Goal: Task Accomplishment & Management: Use online tool/utility

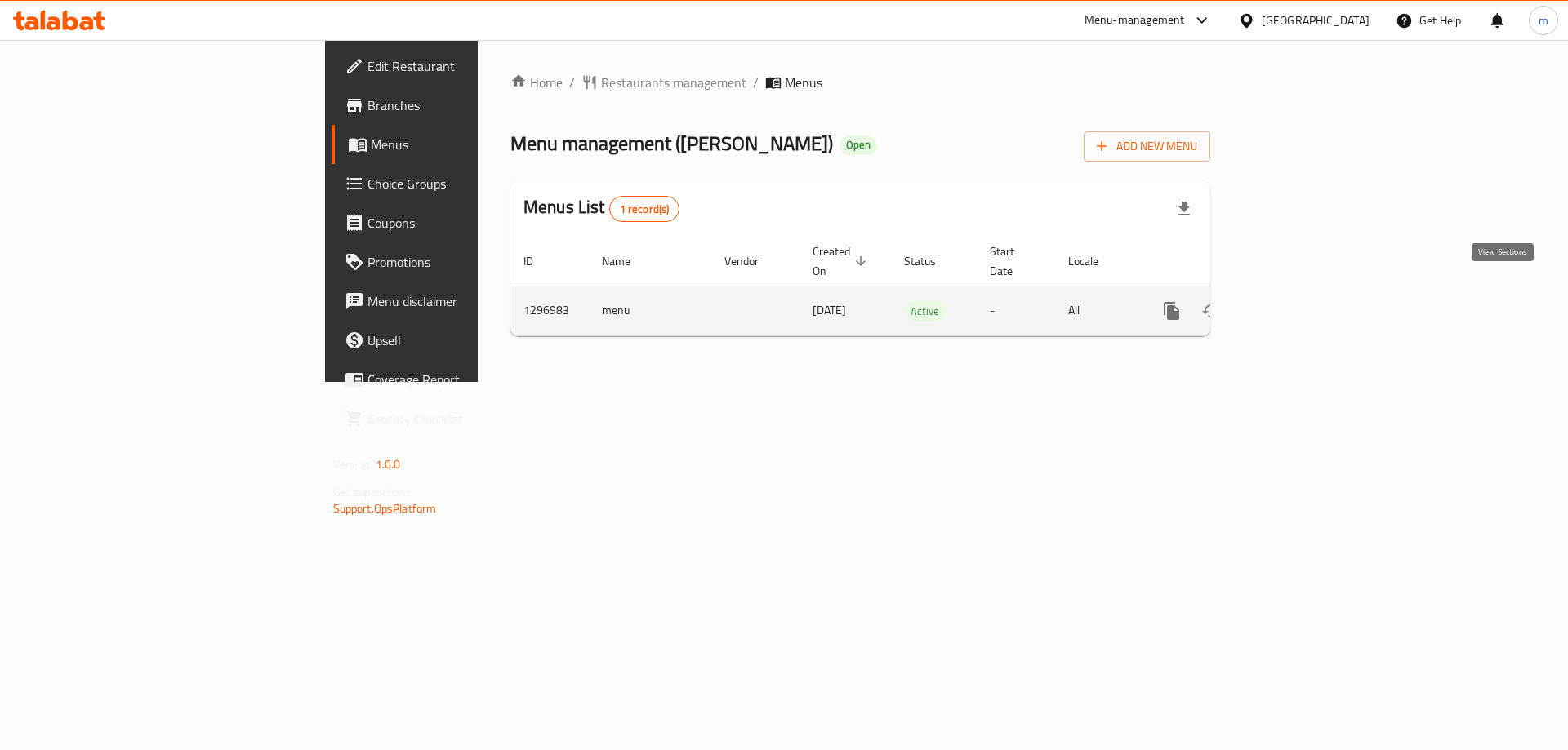
click at [1299, 302] on icon "enhanced table" at bounding box center [1289, 311] width 19 height 19
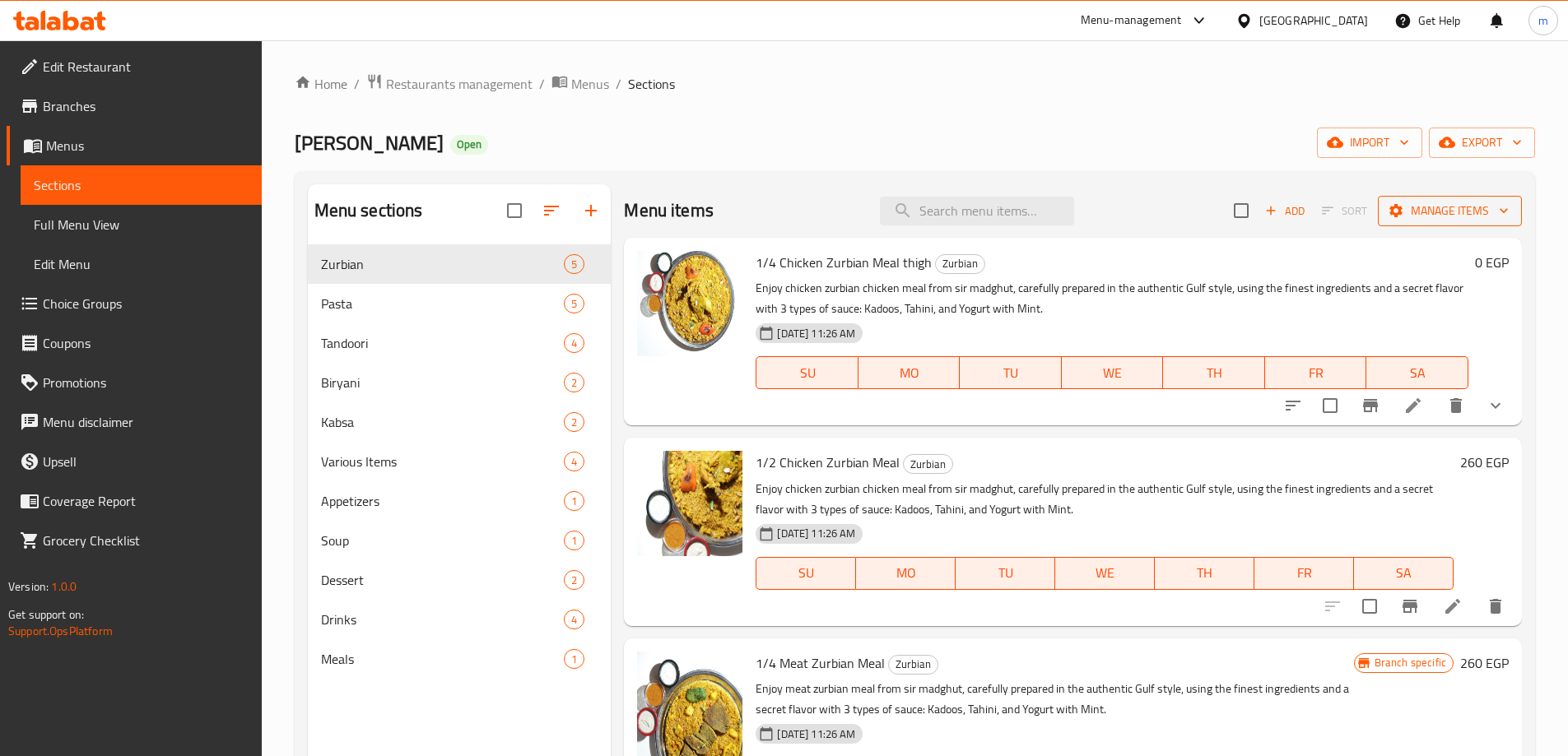
click at [1452, 203] on span "Manage items" at bounding box center [1449, 211] width 118 height 20
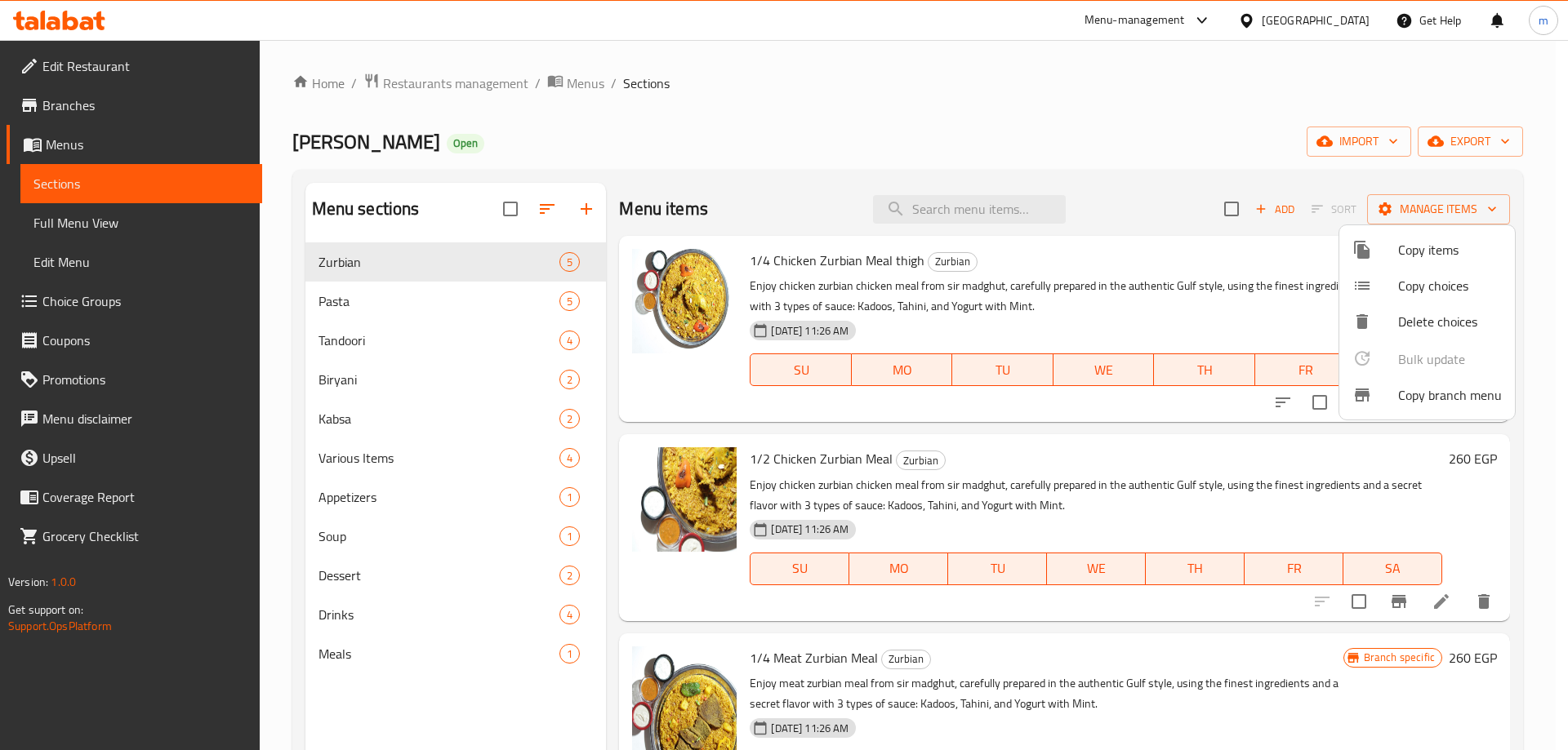
click at [1403, 385] on span "Copy branch menu" at bounding box center [1450, 395] width 103 height 19
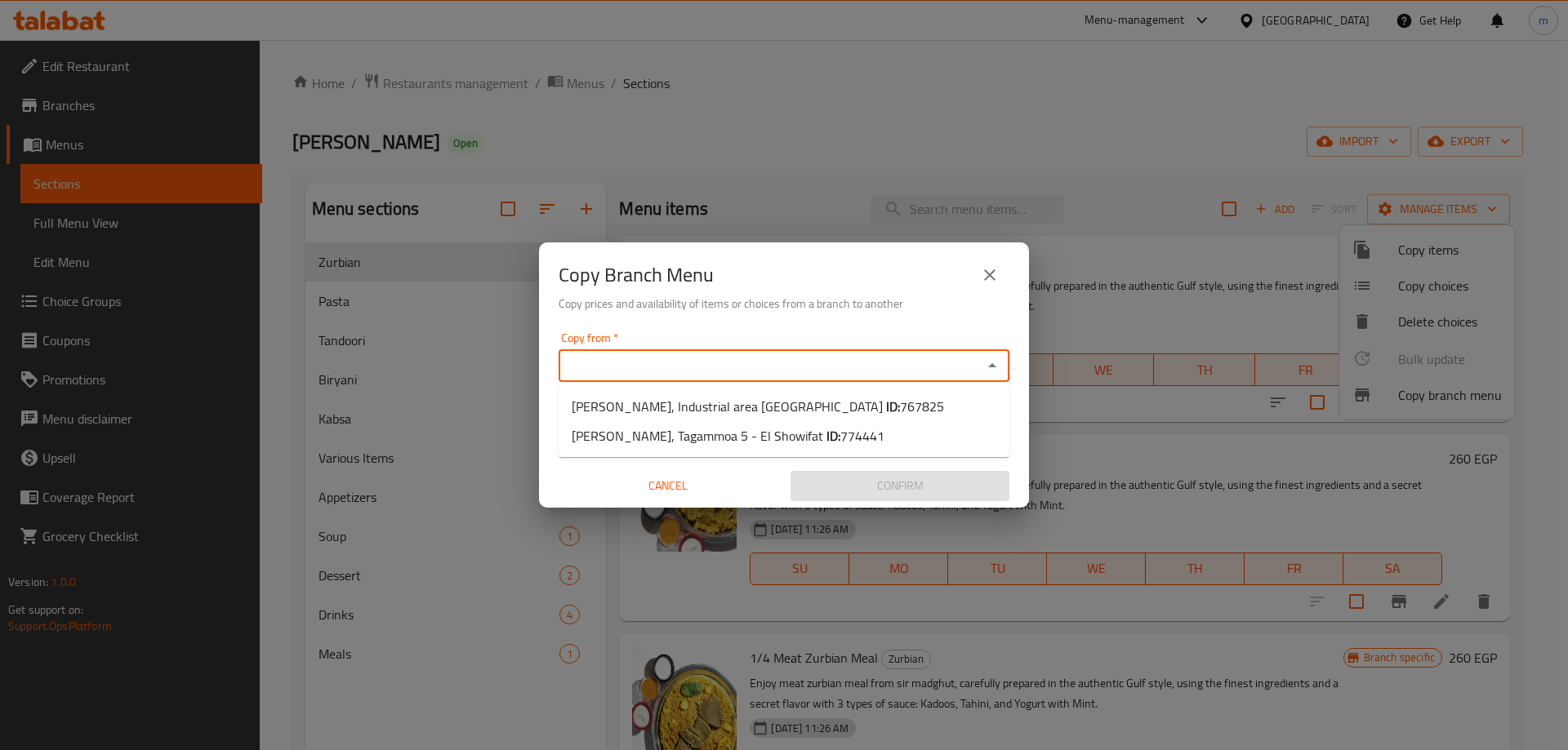
click at [881, 370] on input "Copy from   *" at bounding box center [771, 365] width 414 height 23
click at [900, 412] on span "767825" at bounding box center [922, 406] width 44 height 24
type input "[PERSON_NAME], Industrial area [GEOGRAPHIC_DATA]"
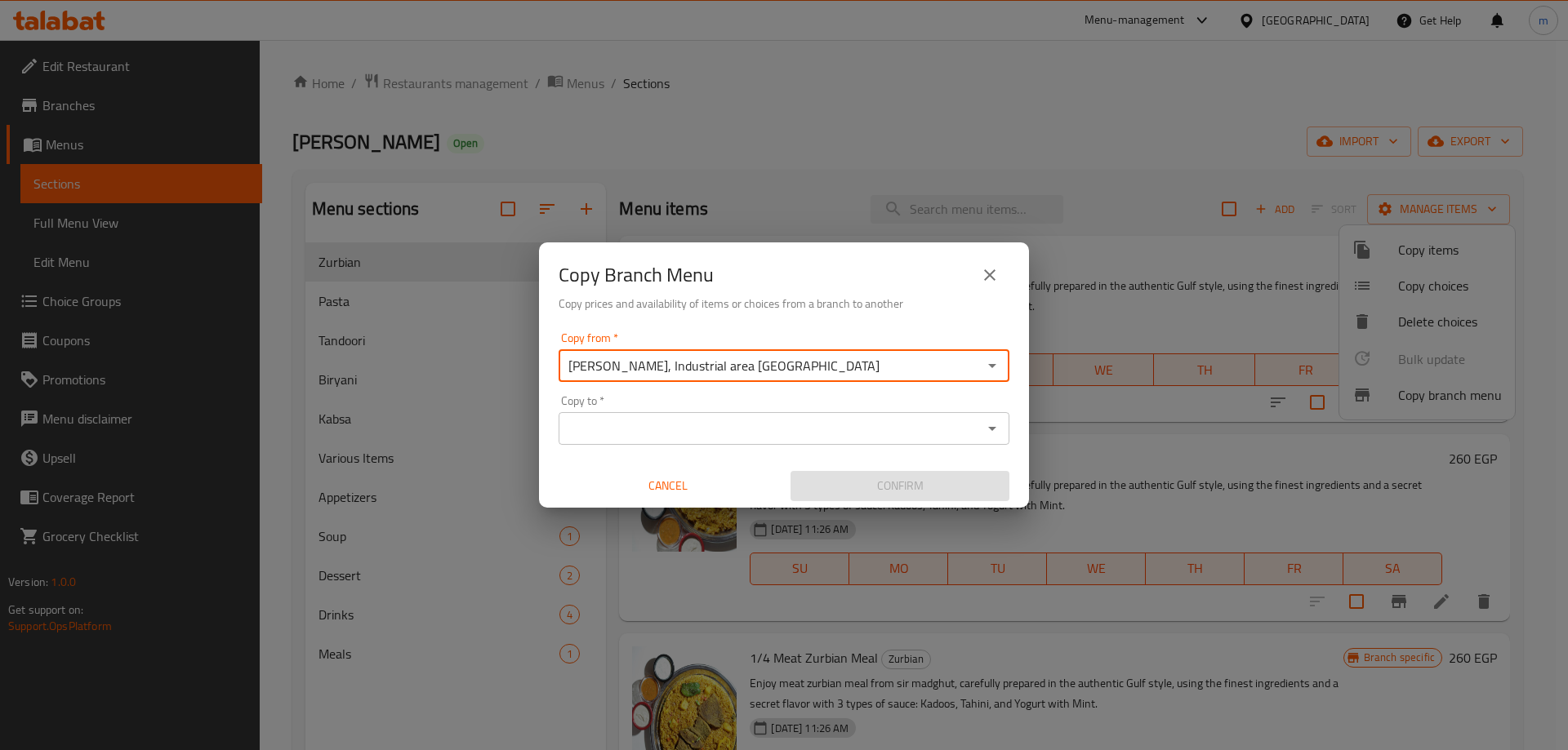
click at [834, 422] on input "Copy to   *" at bounding box center [771, 428] width 414 height 23
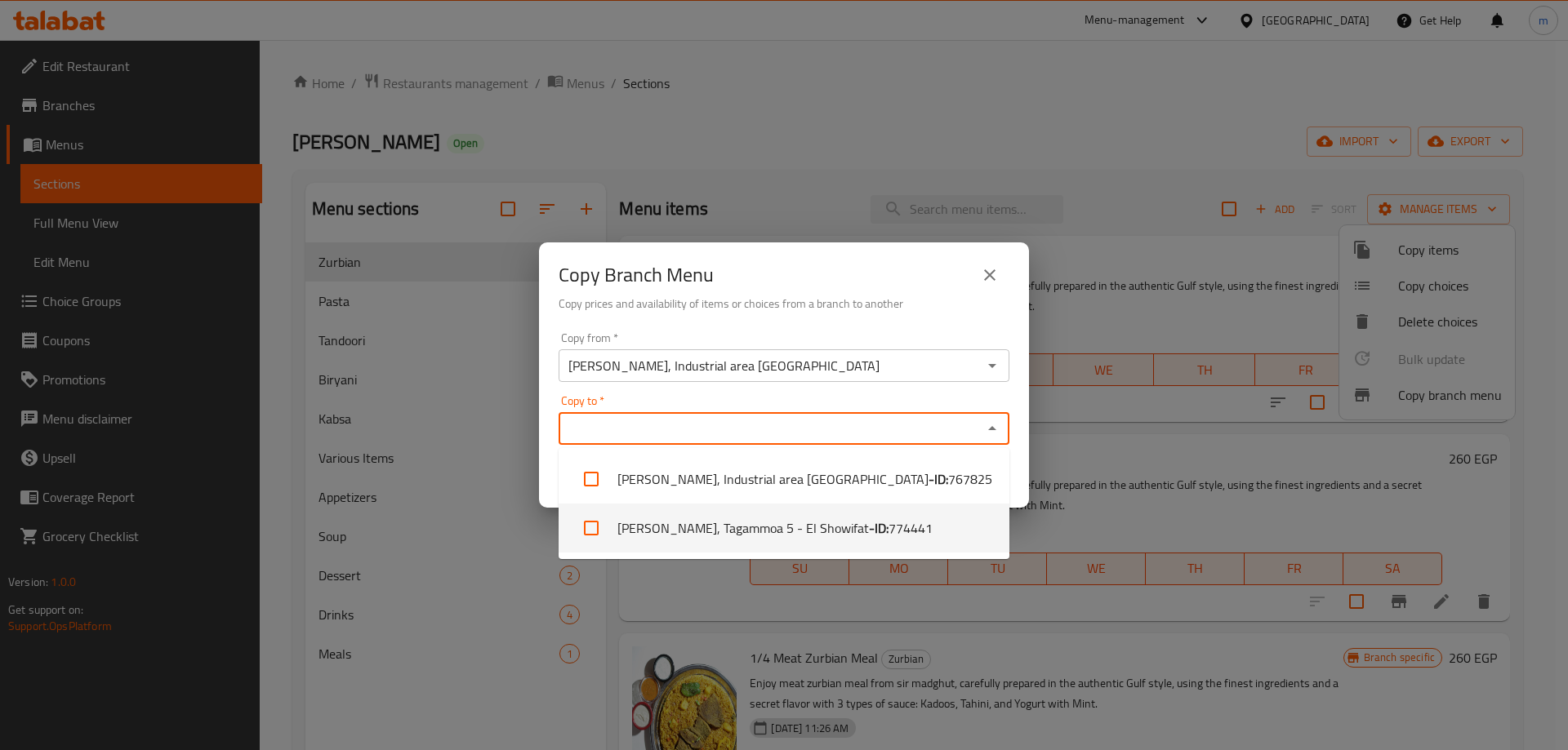
click at [888, 523] on span "774441" at bounding box center [910, 527] width 44 height 19
checkbox input "true"
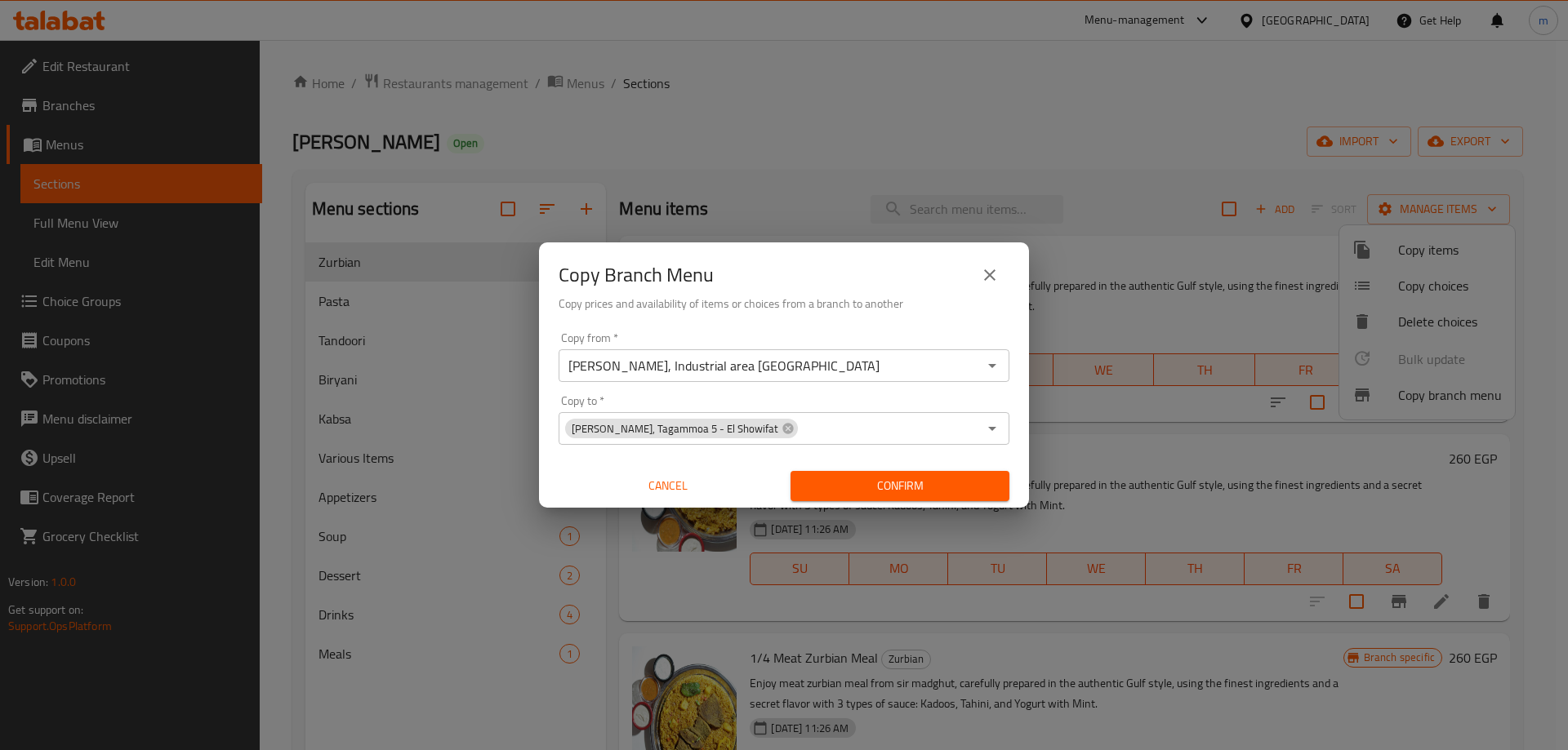
click at [923, 328] on div "Copy from   * [PERSON_NAME], Industrial area [GEOGRAPHIC_DATA] Copy from * Copy…" at bounding box center [783, 417] width 490 height 182
click at [940, 480] on span "Confirm" at bounding box center [899, 486] width 192 height 20
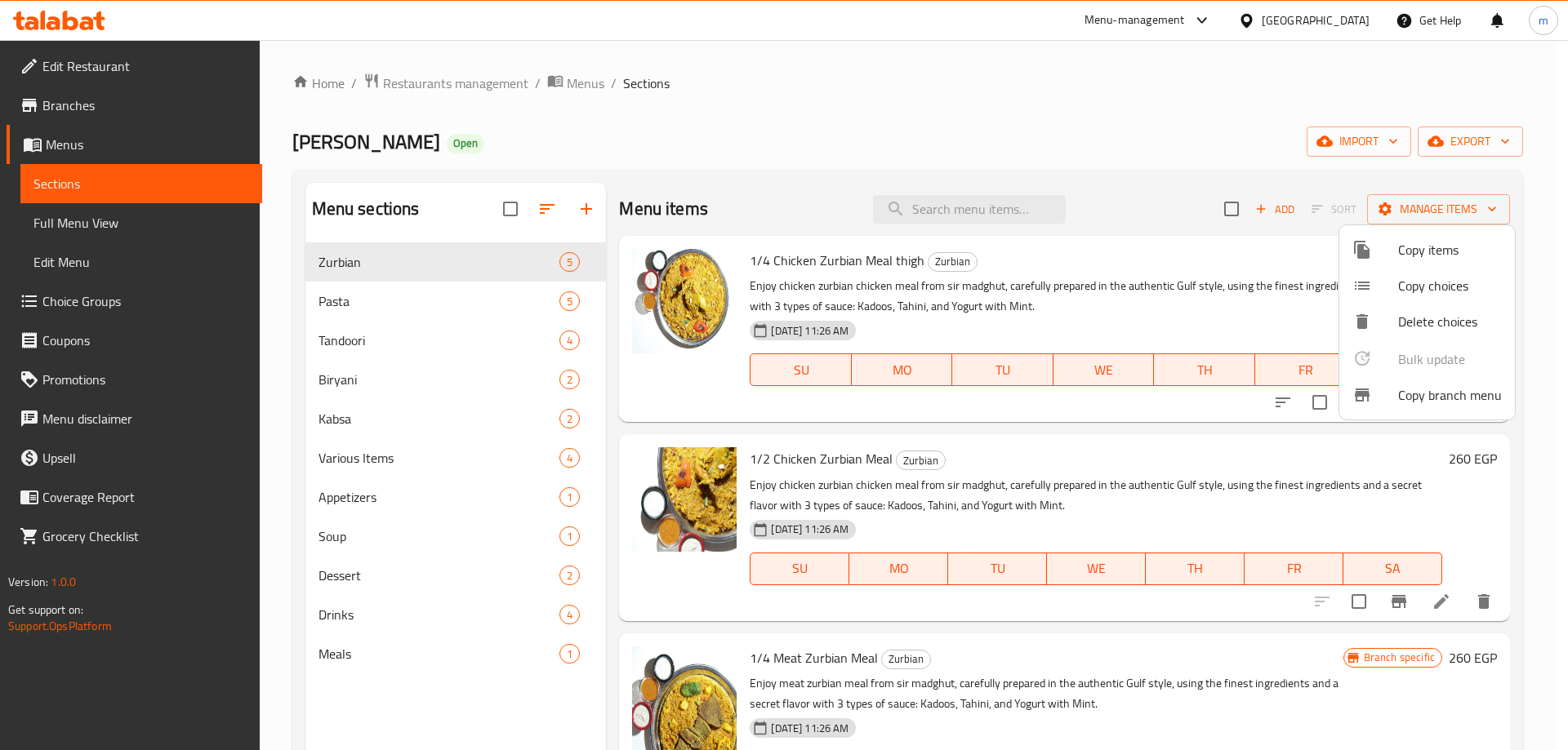
click at [166, 224] on div at bounding box center [784, 375] width 1568 height 750
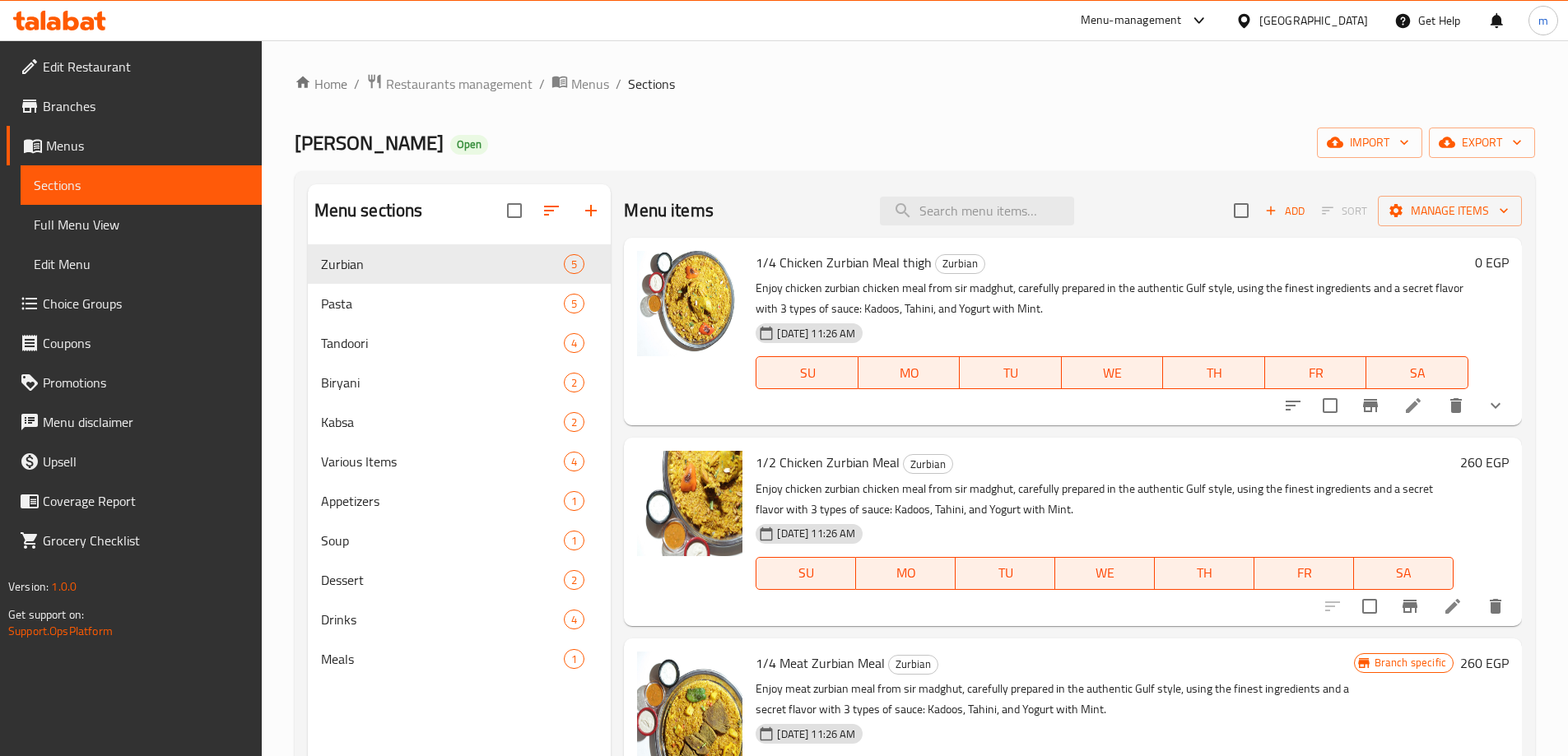
click at [36, 208] on link "Full Menu View" at bounding box center [141, 224] width 241 height 40
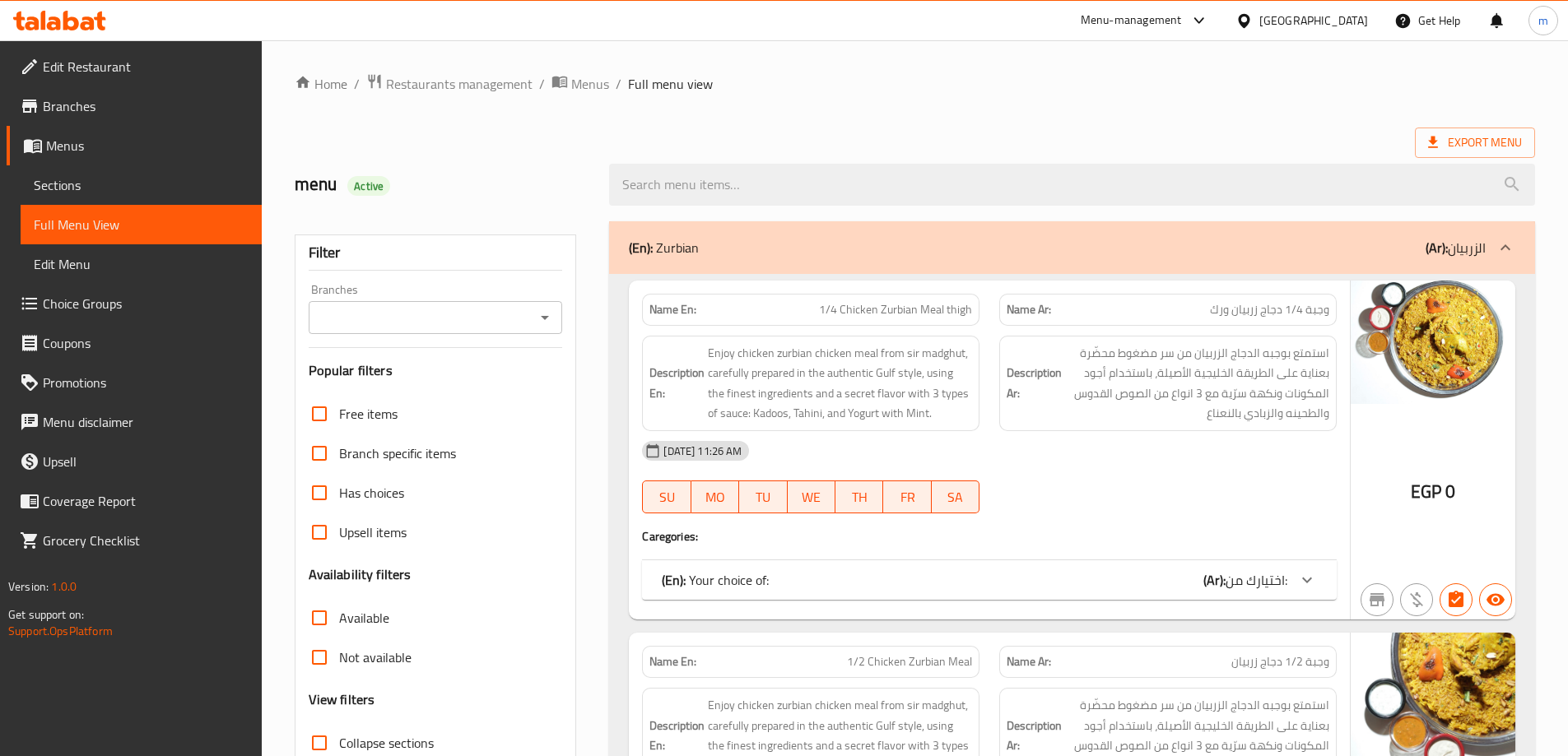
click at [501, 339] on div "Filter Branches Branches Popular filters Free items Branch specific items Has c…" at bounding box center [435, 538] width 282 height 608
click at [502, 317] on input "Branches" at bounding box center [422, 317] width 218 height 23
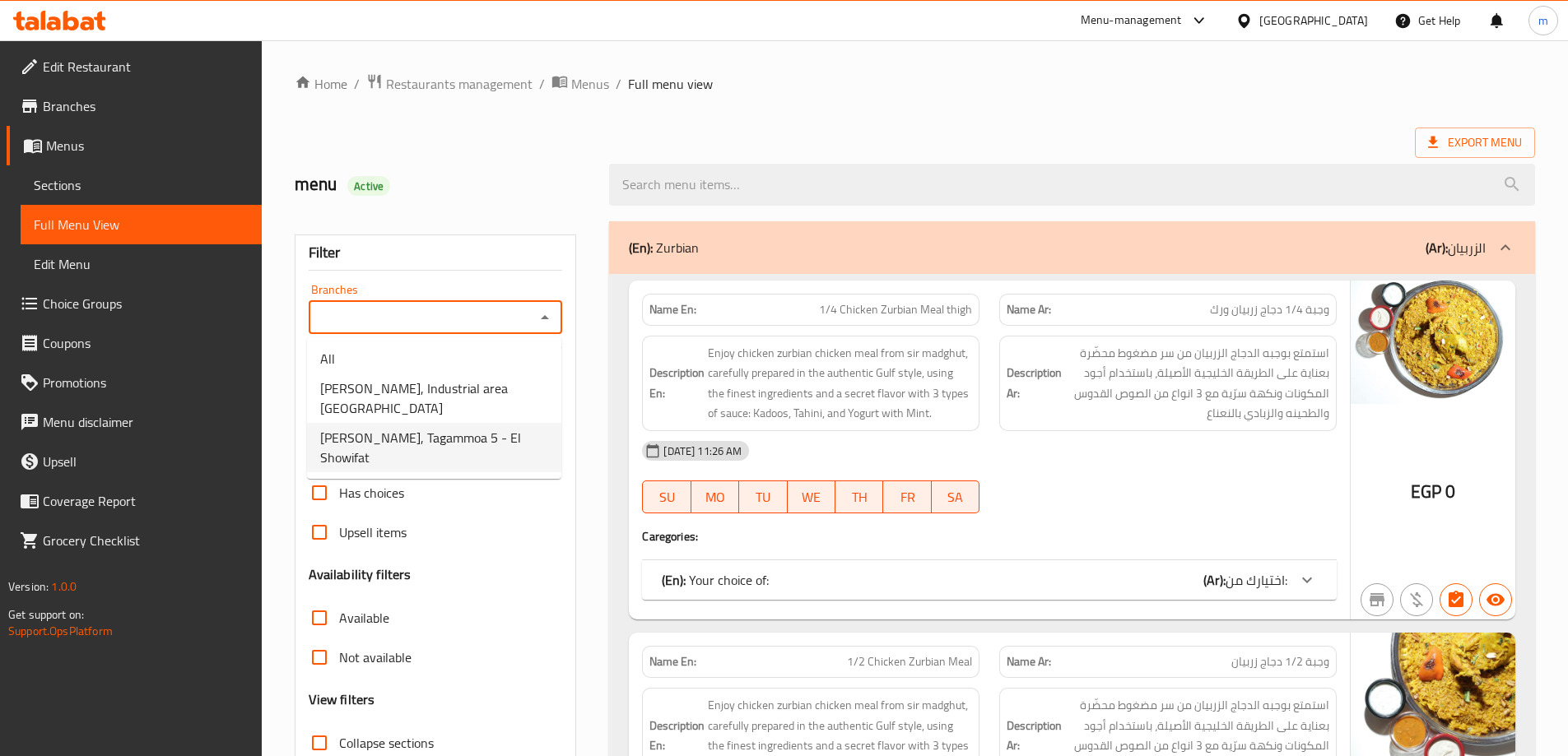
click at [507, 428] on span "[PERSON_NAME], Tagammoa 5 - El Showifat" at bounding box center [434, 447] width 228 height 40
type input "[PERSON_NAME], Tagammoa 5 - El Showifat"
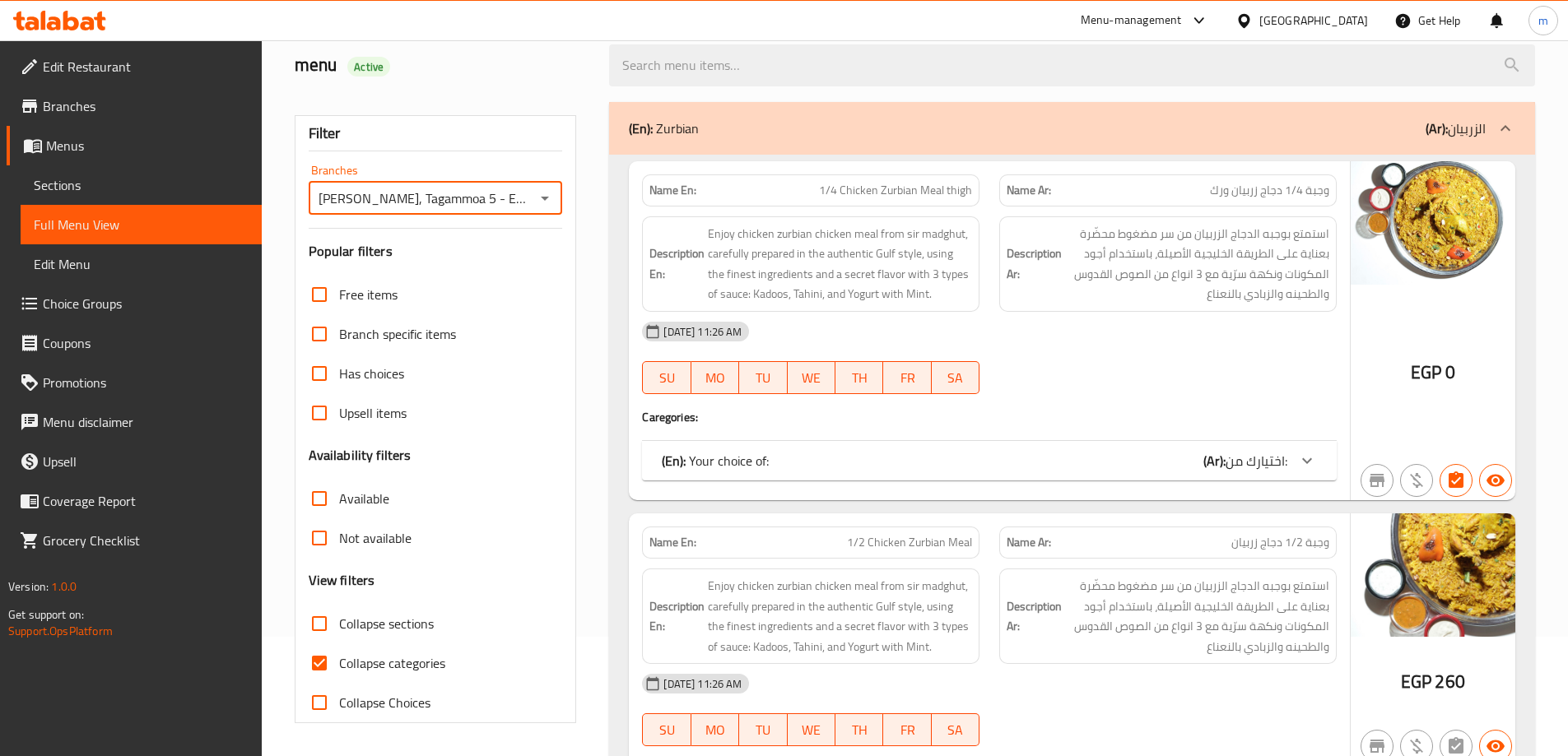
click at [404, 670] on span "Collapse categories" at bounding box center [391, 663] width 106 height 19
click at [339, 670] on input "Collapse categories" at bounding box center [319, 663] width 40 height 40
checkbox input "false"
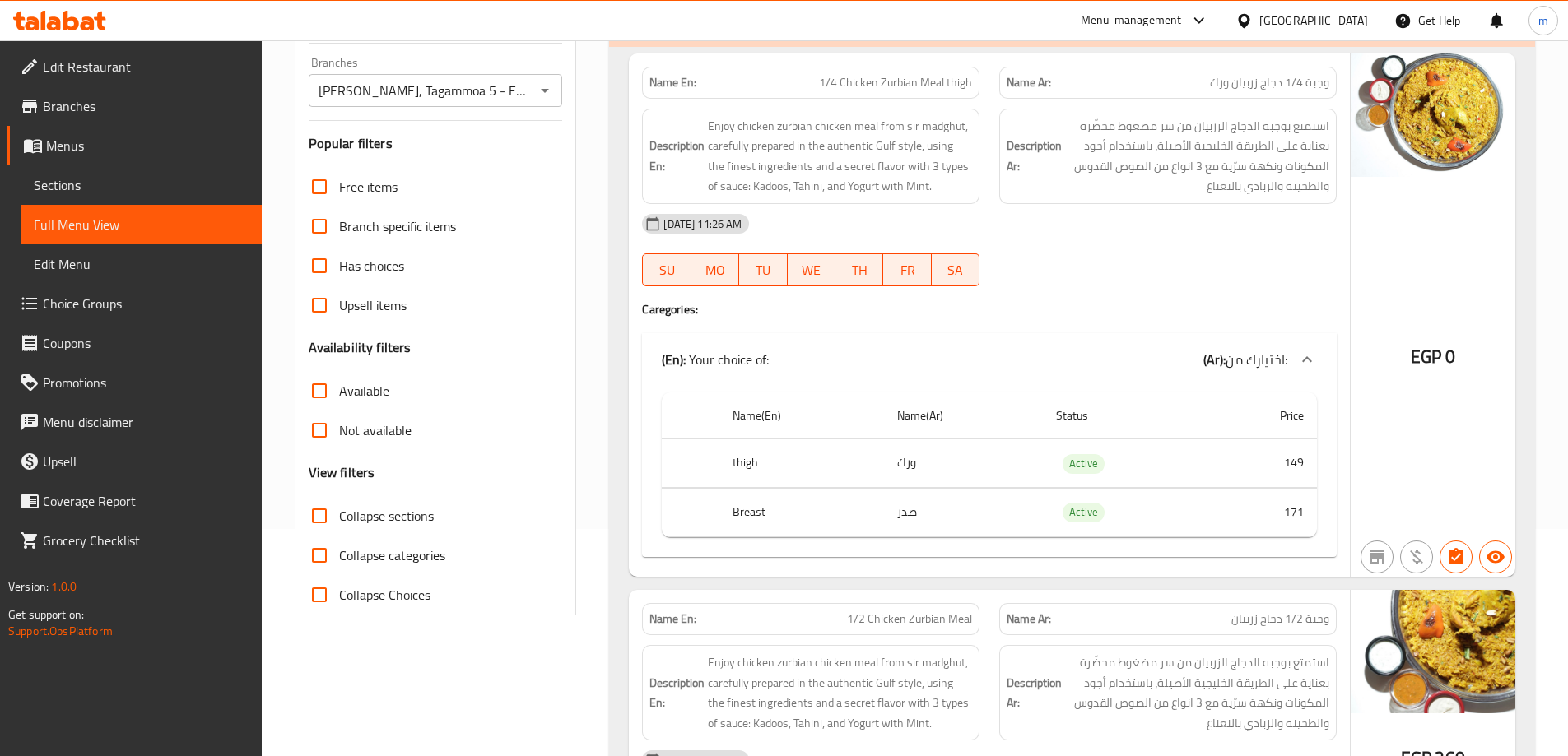
scroll to position [156, 0]
